Goal: Information Seeking & Learning: Learn about a topic

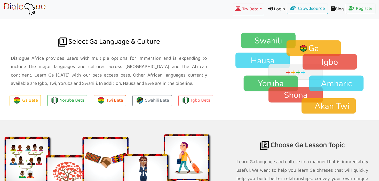
scroll to position [354, 0]
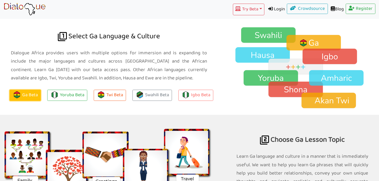
click at [31, 92] on link "Ga Beta" at bounding box center [25, 94] width 31 height 11
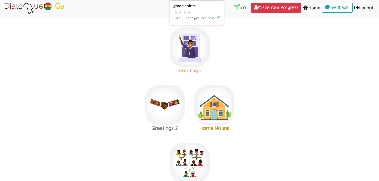
click at [192, 46] on img at bounding box center [189, 47] width 40 height 40
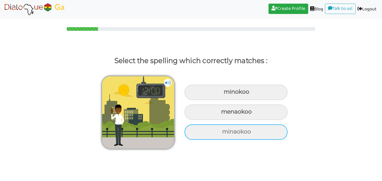
click at [228, 135] on div "minaokoo" at bounding box center [236, 131] width 103 height 15
click at [225, 133] on input "minaokoo" at bounding box center [222, 131] width 3 height 3
radio input "true"
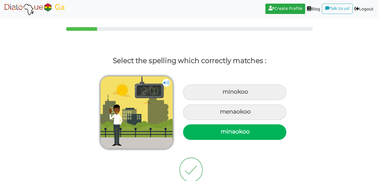
click at [165, 84] on img at bounding box center [166, 83] width 8 height 8
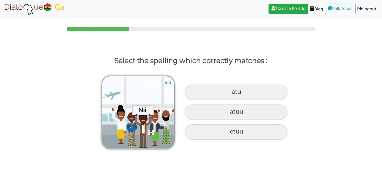
click at [166, 83] on img at bounding box center [168, 83] width 8 height 8
click at [168, 79] on img at bounding box center [168, 83] width 8 height 8
click at [168, 82] on img at bounding box center [168, 83] width 8 height 8
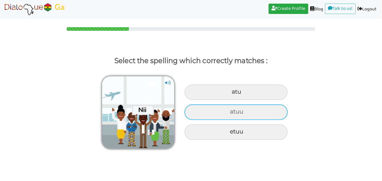
click at [205, 111] on div "atuu" at bounding box center [236, 111] width 103 height 15
click at [229, 111] on input "atuu" at bounding box center [230, 111] width 3 height 3
radio input "true"
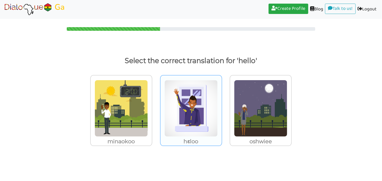
click at [210, 114] on img at bounding box center [191, 108] width 53 height 57
click at [222, 107] on input "hɛloo" at bounding box center [224, 105] width 4 height 4
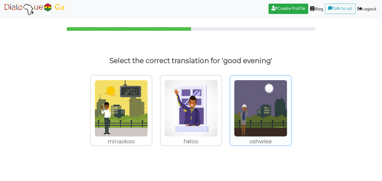
click at [260, 101] on img at bounding box center [260, 108] width 53 height 57
click at [291, 103] on input "oshwiee" at bounding box center [293, 105] width 4 height 4
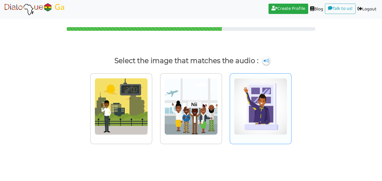
click at [259, 104] on img at bounding box center [260, 106] width 53 height 57
click at [291, 104] on input "radio" at bounding box center [293, 103] width 4 height 4
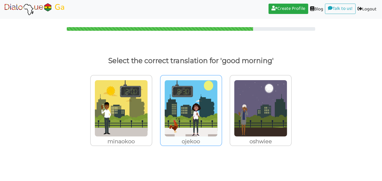
click at [199, 91] on img at bounding box center [191, 108] width 53 height 57
click at [222, 103] on input "ojekoo" at bounding box center [224, 105] width 4 height 4
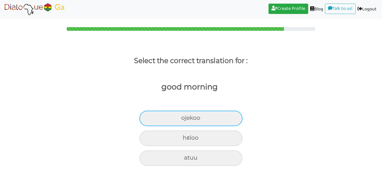
click at [178, 117] on div "ojekoo" at bounding box center [191, 117] width 103 height 15
click at [182, 117] on input "ojekoo" at bounding box center [183, 117] width 3 height 3
radio input "true"
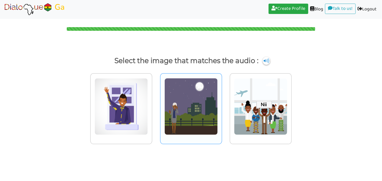
click at [196, 109] on img at bounding box center [191, 106] width 53 height 57
click at [222, 105] on input "radio" at bounding box center [224, 103] width 4 height 4
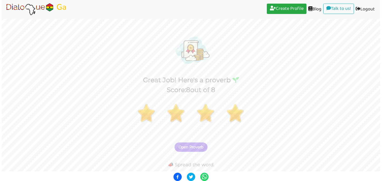
scroll to position [11, 0]
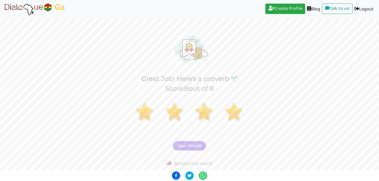
click at [194, 148] on button "Open Proverb" at bounding box center [189, 145] width 33 height 9
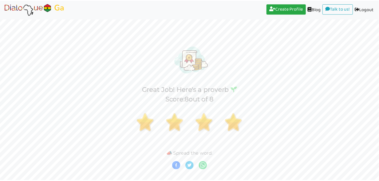
scroll to position [0, 0]
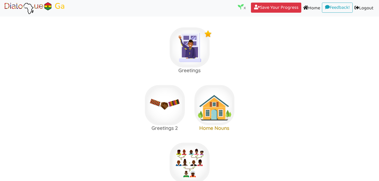
scroll to position [4, 0]
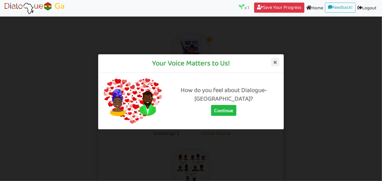
click at [278, 63] on icon at bounding box center [275, 62] width 8 height 8
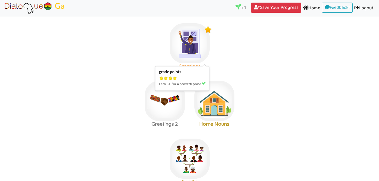
click at [189, 55] on img at bounding box center [189, 43] width 40 height 40
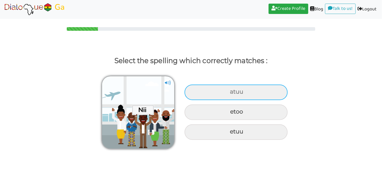
click at [207, 93] on div "atuu" at bounding box center [236, 91] width 103 height 15
click at [229, 93] on input "atuu" at bounding box center [230, 91] width 3 height 3
radio input "true"
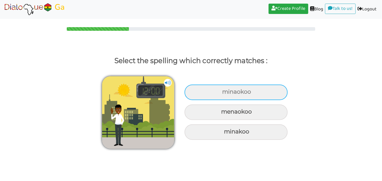
click at [204, 94] on div "minaokoo" at bounding box center [236, 91] width 103 height 15
click at [221, 93] on input "minaokoo" at bounding box center [222, 91] width 3 height 3
radio input "true"
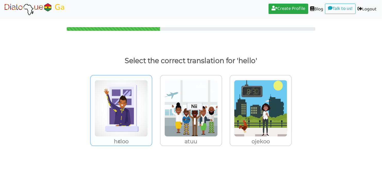
click at [120, 105] on img at bounding box center [121, 108] width 53 height 57
click at [152, 105] on input "hɛloo" at bounding box center [154, 105] width 4 height 4
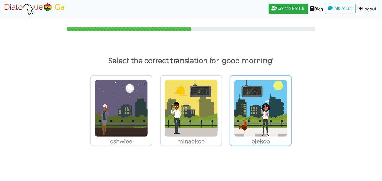
click at [247, 115] on img at bounding box center [260, 108] width 53 height 57
click at [291, 107] on input "ojekoo" at bounding box center [293, 105] width 4 height 4
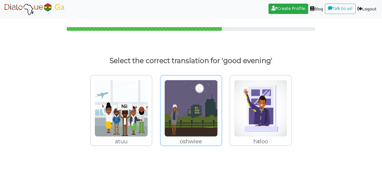
click at [204, 117] on img at bounding box center [191, 108] width 53 height 57
click at [222, 107] on input "oshwiee" at bounding box center [224, 105] width 4 height 4
